Goal: Task Accomplishment & Management: Complete application form

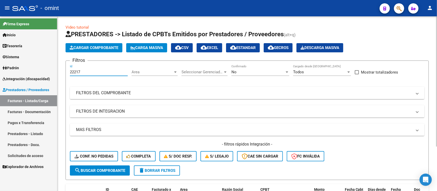
scroll to position [60, 0]
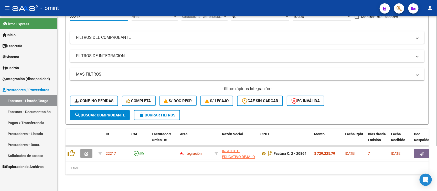
click at [159, 113] on span "delete Borrar Filtros" at bounding box center [156, 115] width 37 height 5
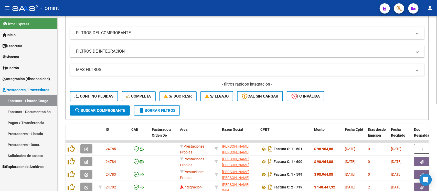
click at [145, 111] on span "delete Borrar Filtros" at bounding box center [156, 110] width 37 height 5
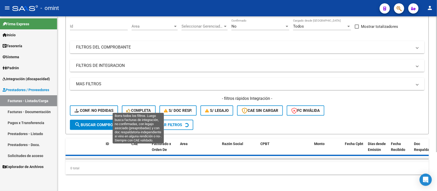
scroll to position [0, 0]
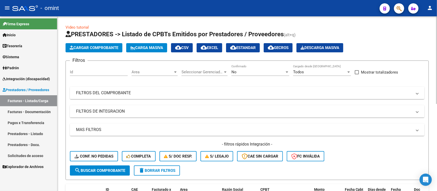
click at [104, 71] on input "Id" at bounding box center [99, 72] width 58 height 5
paste input "23214"
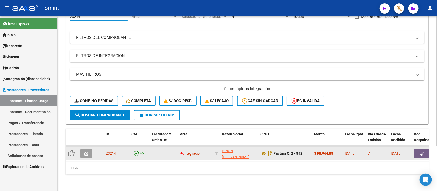
type input "23214"
click at [88, 149] on button "button" at bounding box center [86, 153] width 12 height 9
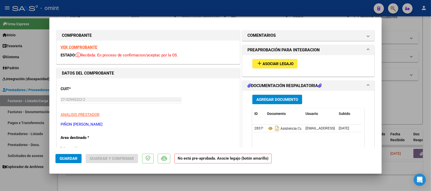
click at [93, 46] on strong "VER COMPROBANTE" at bounding box center [79, 47] width 37 height 5
click at [276, 60] on button "add Asociar Legajo" at bounding box center [274, 63] width 45 height 9
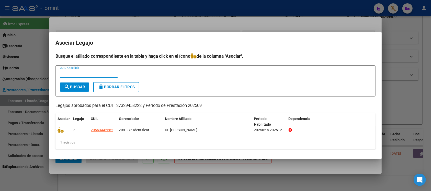
click at [160, 14] on div at bounding box center [215, 95] width 431 height 191
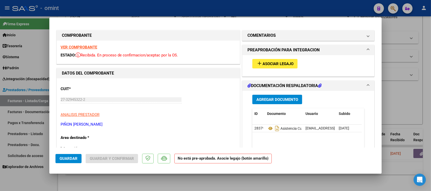
click at [77, 45] on strong "VER COMPROBANTE" at bounding box center [79, 47] width 37 height 5
click at [93, 15] on div at bounding box center [215, 95] width 431 height 191
type input "$ 0,00"
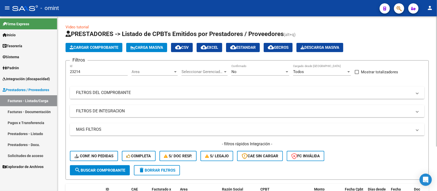
scroll to position [0, 0]
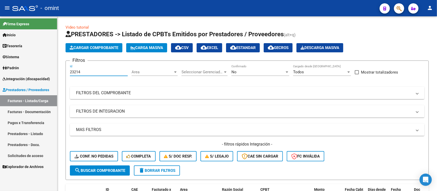
drag, startPoint x: 91, startPoint y: 72, endPoint x: 31, endPoint y: 77, distance: 60.3
click at [31, 77] on mat-sidenav-container "Firma Express Inicio Calendario SSS Instructivos Contacto OS Tesorería Extracto…" at bounding box center [218, 103] width 437 height 175
paste input "3"
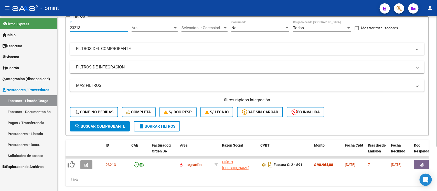
scroll to position [60, 0]
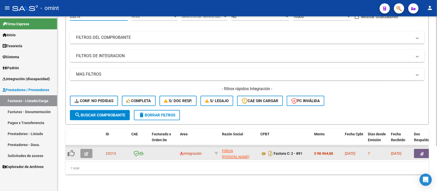
type input "23213"
click at [89, 149] on button "button" at bounding box center [86, 153] width 12 height 9
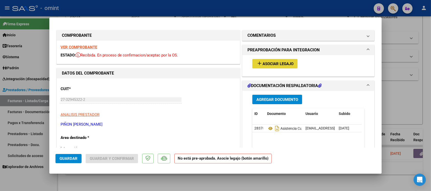
click at [269, 60] on button "add Asociar Legajo" at bounding box center [274, 63] width 45 height 9
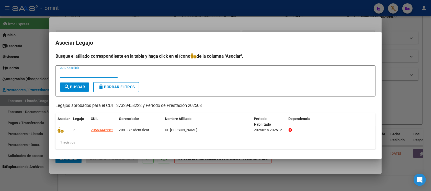
click at [165, 22] on div at bounding box center [215, 95] width 431 height 191
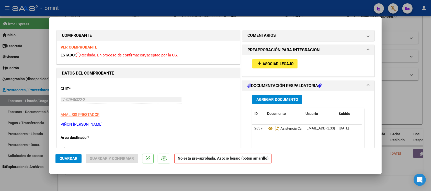
click at [92, 48] on strong "VER COMPROBANTE" at bounding box center [79, 47] width 37 height 5
click at [228, 7] on div at bounding box center [215, 95] width 431 height 191
type input "$ 0,00"
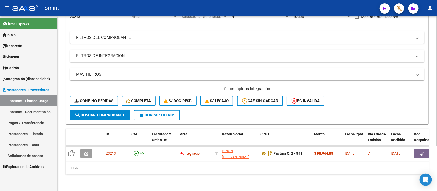
scroll to position [0, 0]
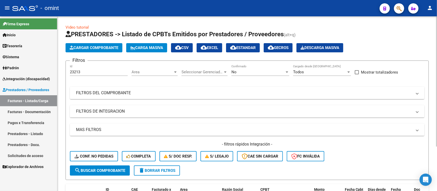
drag, startPoint x: 84, startPoint y: 74, endPoint x: 81, endPoint y: 74, distance: 3.1
click at [81, 74] on div "23213 Id" at bounding box center [99, 70] width 58 height 11
drag, startPoint x: 83, startPoint y: 72, endPoint x: 60, endPoint y: 68, distance: 23.3
click at [60, 68] on div "Video tutorial PRESTADORES -> Listado de CPBTs Emitidos por Prestadores / Prove…" at bounding box center [246, 131] width 379 height 230
paste input "17748"
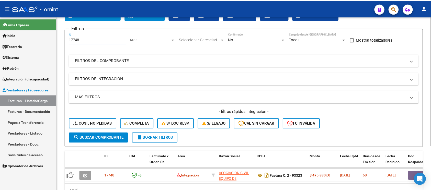
scroll to position [60, 0]
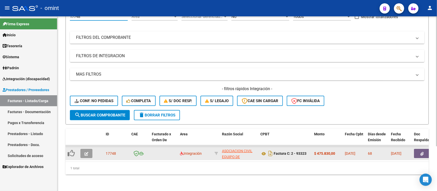
type input "17748"
click at [87, 149] on button "button" at bounding box center [86, 153] width 12 height 9
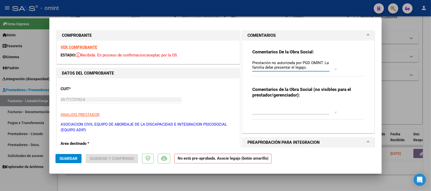
scroll to position [4, 0]
drag, startPoint x: 293, startPoint y: 67, endPoint x: 270, endPoint y: 67, distance: 23.0
click at [270, 67] on textarea "Prestación no autorizada por PGD OMINT. La familia debe presentar el legajo. CA…" at bounding box center [294, 65] width 84 height 10
drag, startPoint x: 305, startPoint y: 62, endPoint x: 315, endPoint y: 65, distance: 10.9
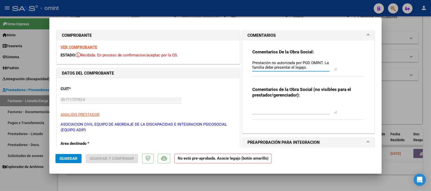
click at [315, 65] on textarea "Prestación no autorizada por PGD OMINT. La familia debe presentar el legajo. CA…" at bounding box center [294, 65] width 84 height 10
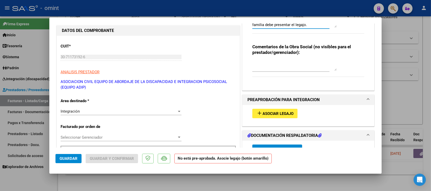
scroll to position [96, 0]
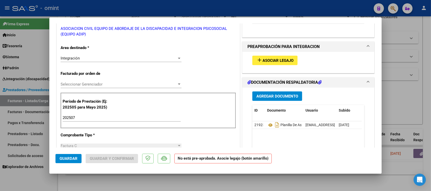
click at [280, 61] on span "Asociar Legajo" at bounding box center [278, 60] width 31 height 5
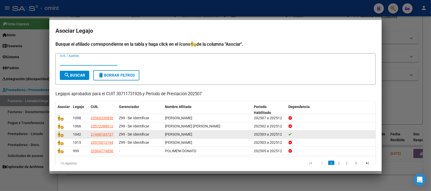
scroll to position [8, 0]
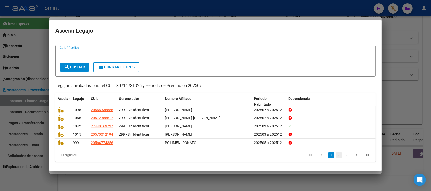
click at [336, 154] on link "2" at bounding box center [339, 156] width 6 height 6
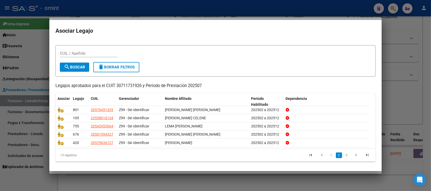
click at [199, 12] on div at bounding box center [215, 95] width 431 height 191
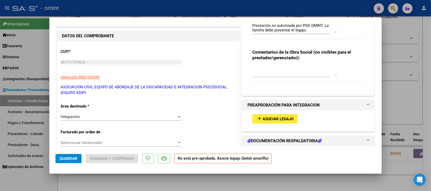
scroll to position [0, 0]
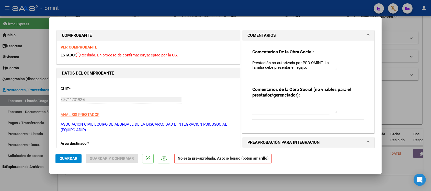
click at [90, 47] on strong "VER COMPROBANTE" at bounding box center [79, 47] width 37 height 5
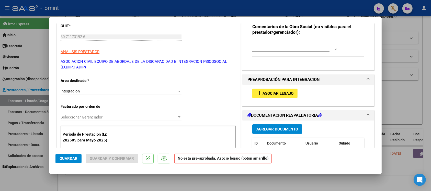
scroll to position [96, 0]
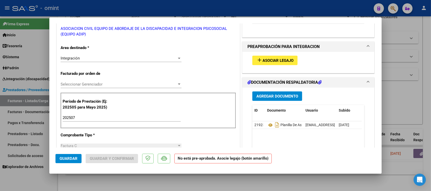
click at [104, 60] on div "Integración" at bounding box center [119, 58] width 116 height 5
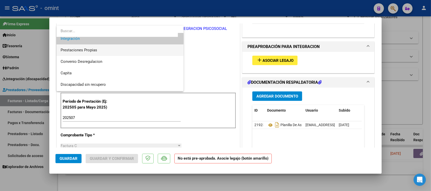
scroll to position [49, 0]
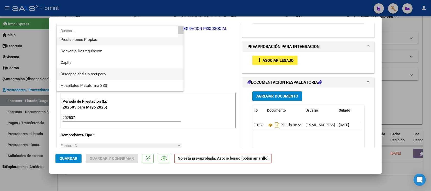
click at [112, 73] on span "Discapacidad sin recupero" at bounding box center [120, 75] width 119 height 12
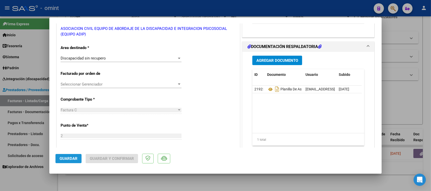
click at [75, 158] on span "Guardar" at bounding box center [69, 159] width 18 height 5
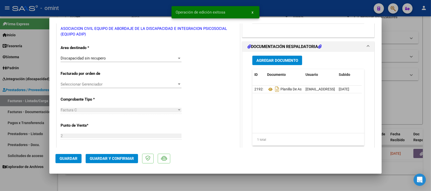
click at [97, 161] on button "Guardar y Confirmar" at bounding box center [112, 158] width 52 height 9
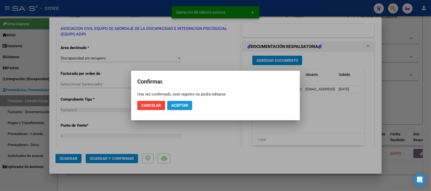
click at [181, 107] on span "Aceptar" at bounding box center [179, 105] width 17 height 5
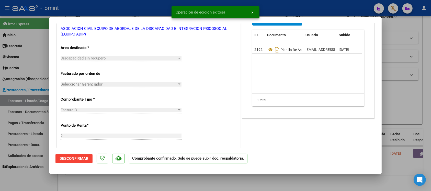
click at [117, 8] on div at bounding box center [215, 95] width 431 height 191
type input "$ 0,00"
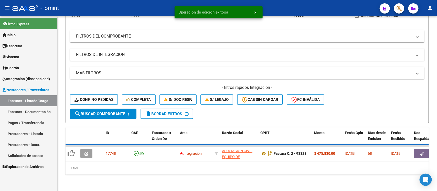
scroll to position [50, 0]
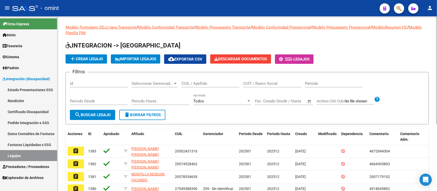
click at [192, 80] on div "CUIL / Apellido" at bounding box center [210, 81] width 58 height 11
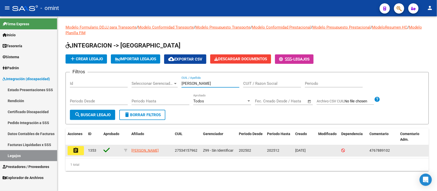
type input "[PERSON_NAME]"
click at [75, 154] on button "assignment" at bounding box center [76, 150] width 16 height 9
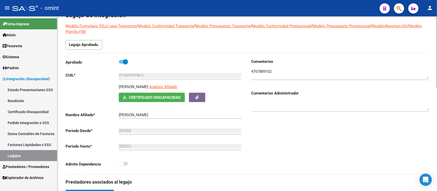
scroll to position [30, 0]
